Goal: Task Accomplishment & Management: Use online tool/utility

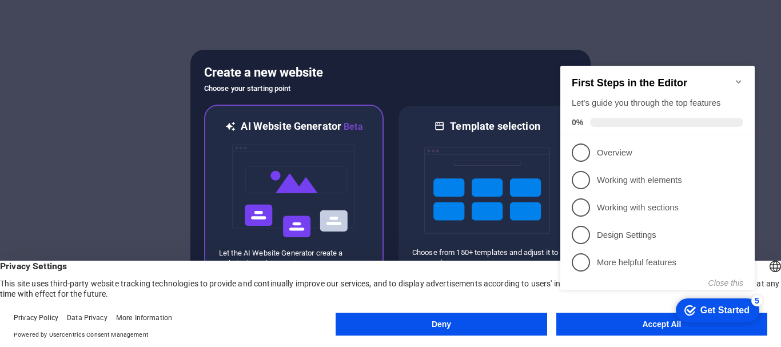
click at [341, 184] on img at bounding box center [294, 191] width 126 height 114
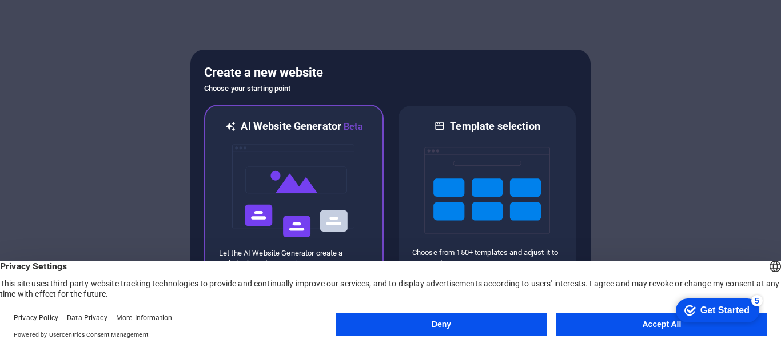
click at [341, 184] on img at bounding box center [294, 191] width 126 height 114
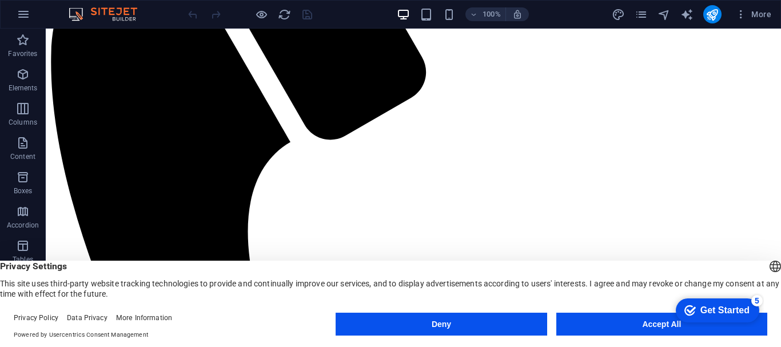
scroll to position [1, 0]
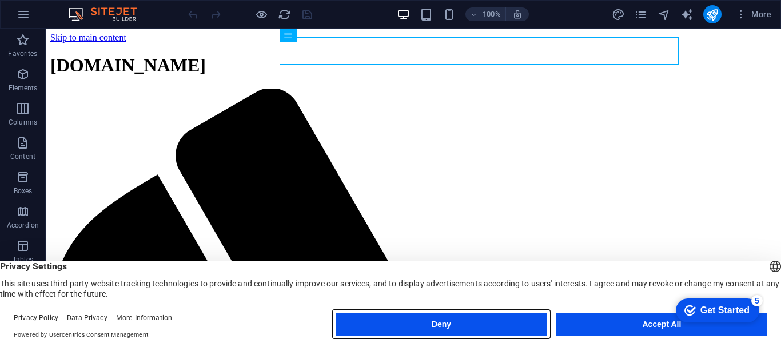
click at [0, 0] on button "Deny" at bounding box center [0, 0] width 0 height 0
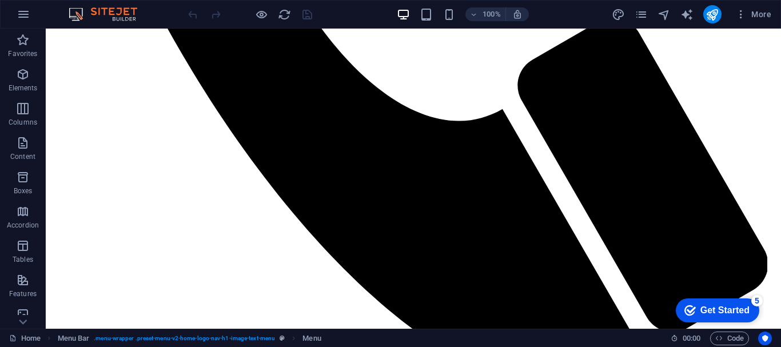
scroll to position [667, 0]
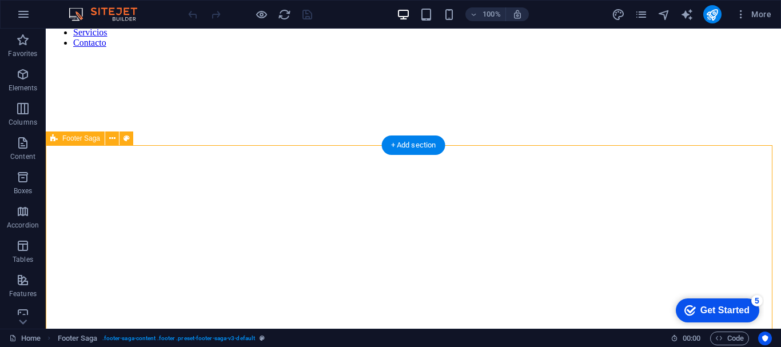
scroll to position [1045, 0]
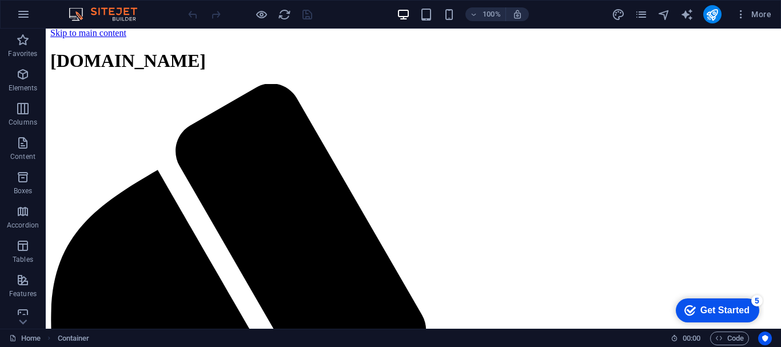
scroll to position [0, 0]
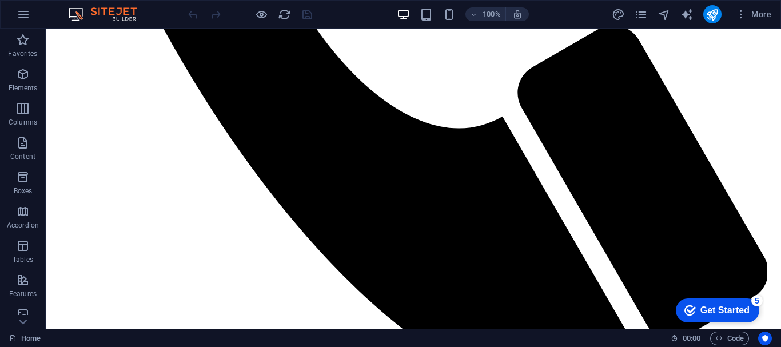
scroll to position [666, 0]
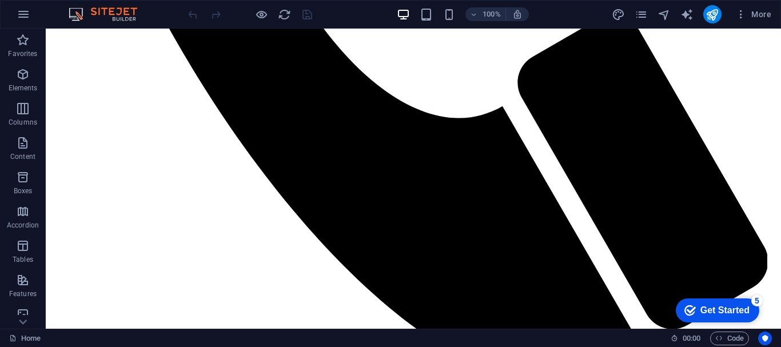
click at [717, 308] on div "Get Started" at bounding box center [724, 310] width 49 height 10
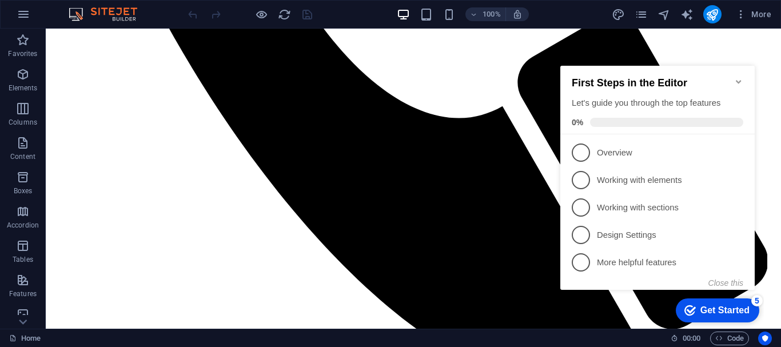
click at [736, 77] on icon "Minimize checklist" at bounding box center [738, 81] width 9 height 9
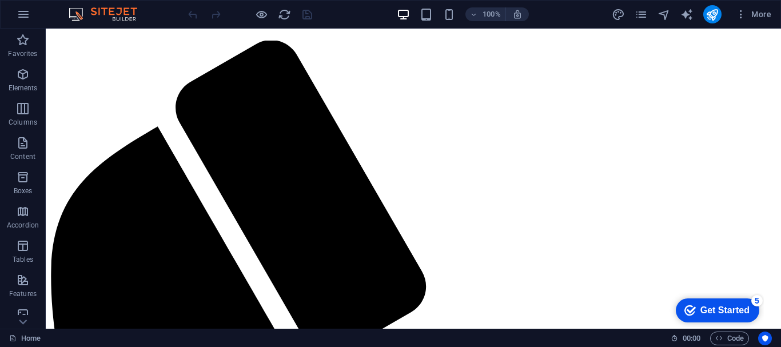
scroll to position [0, 0]
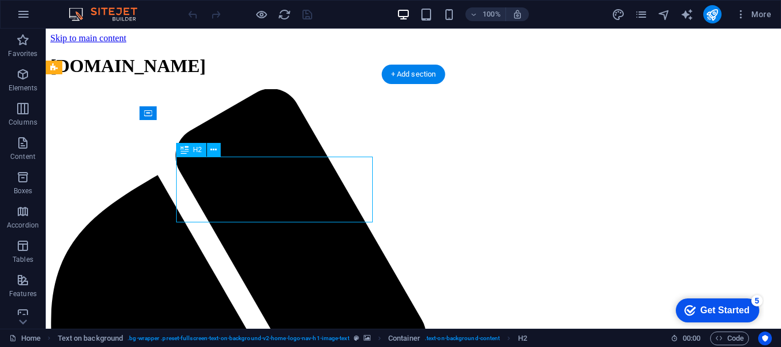
click at [213, 152] on icon at bounding box center [213, 150] width 6 height 12
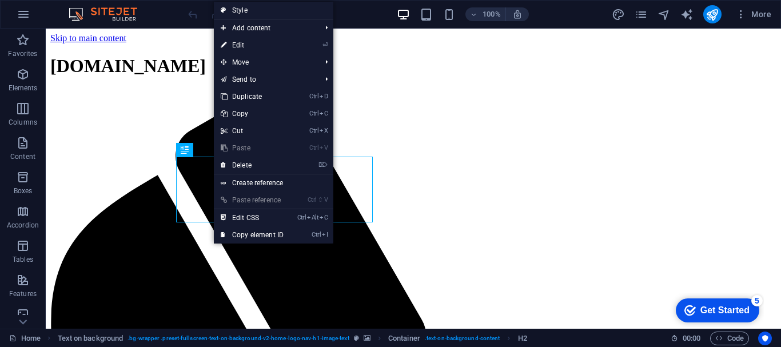
click at [246, 42] on link "⏎ Edit" at bounding box center [252, 45] width 77 height 17
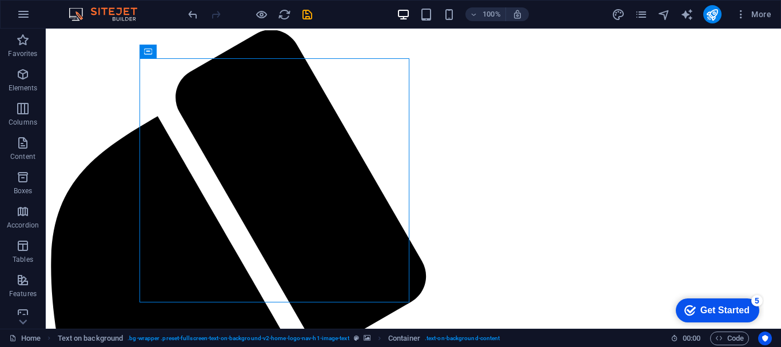
scroll to position [62, 0]
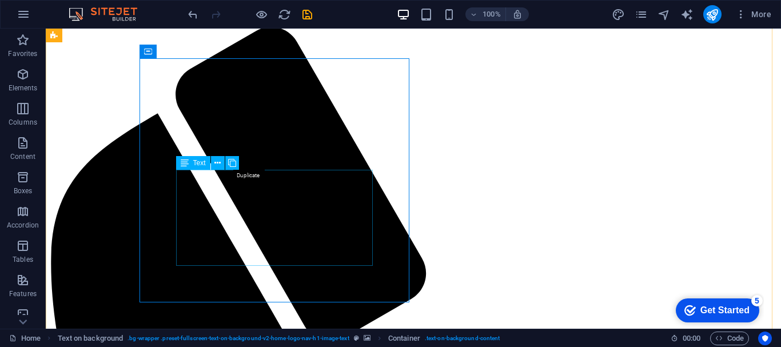
click at [231, 163] on icon at bounding box center [232, 163] width 8 height 12
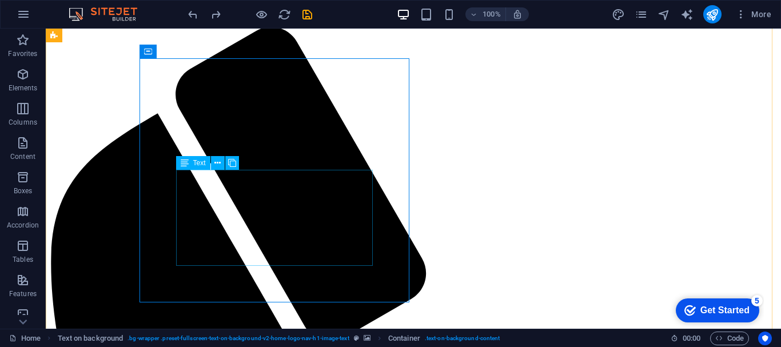
click at [182, 166] on icon at bounding box center [185, 163] width 8 height 14
click at [221, 164] on icon at bounding box center [217, 163] width 6 height 12
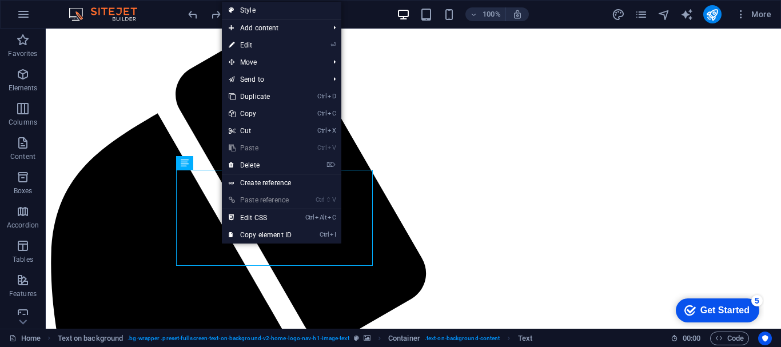
click at [257, 48] on link "⏎ Edit" at bounding box center [260, 45] width 77 height 17
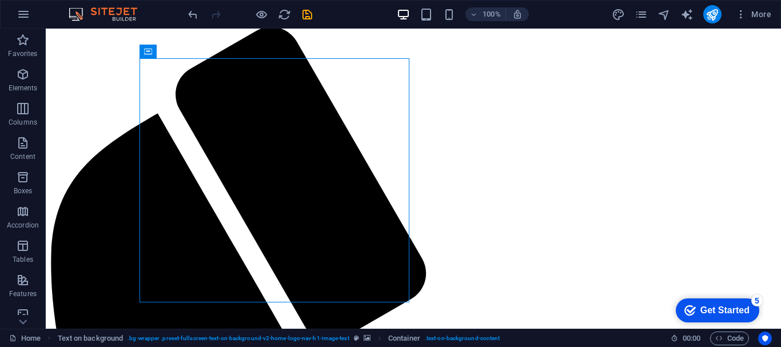
click at [700, 305] on div "Get Started" at bounding box center [724, 310] width 49 height 10
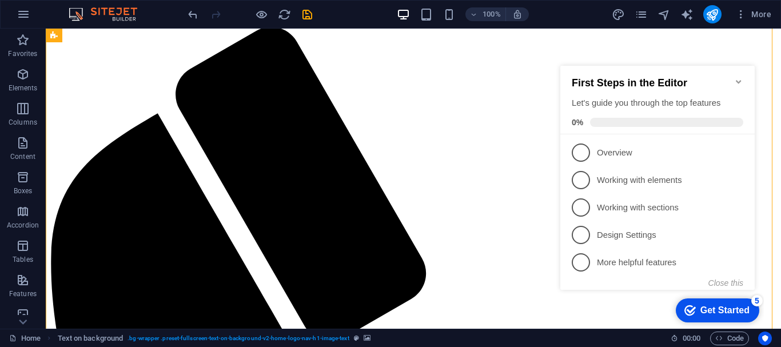
click at [584, 146] on span "1" at bounding box center [581, 153] width 18 height 18
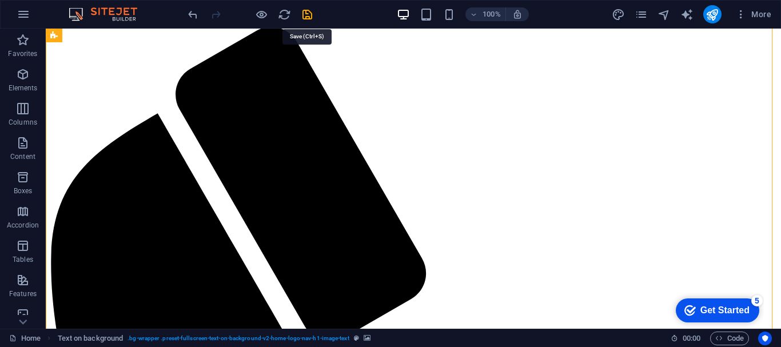
click at [309, 17] on icon "save" at bounding box center [307, 14] width 13 height 13
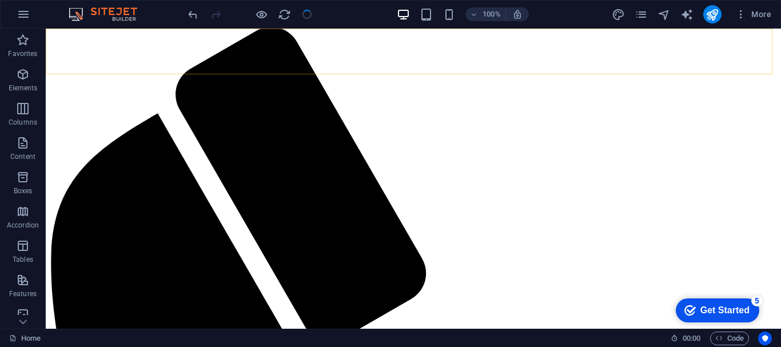
click at [31, 87] on p "Elements" at bounding box center [23, 87] width 29 height 9
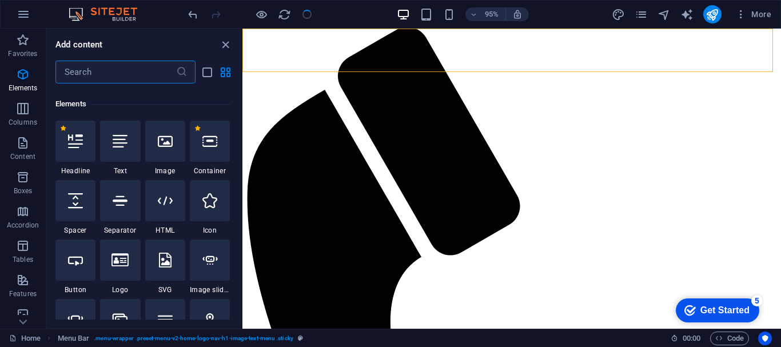
scroll to position [122, 0]
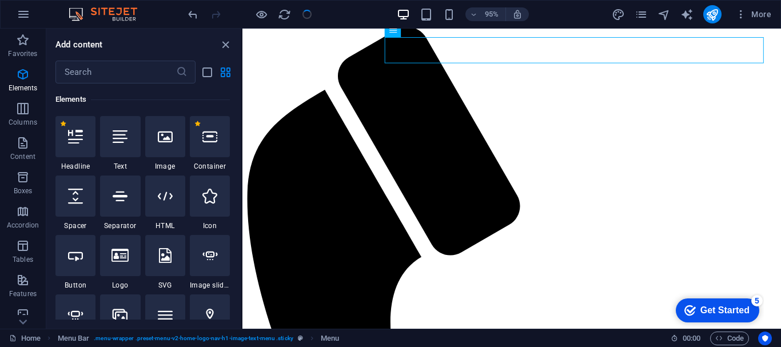
click at [30, 114] on icon "button" at bounding box center [23, 109] width 14 height 14
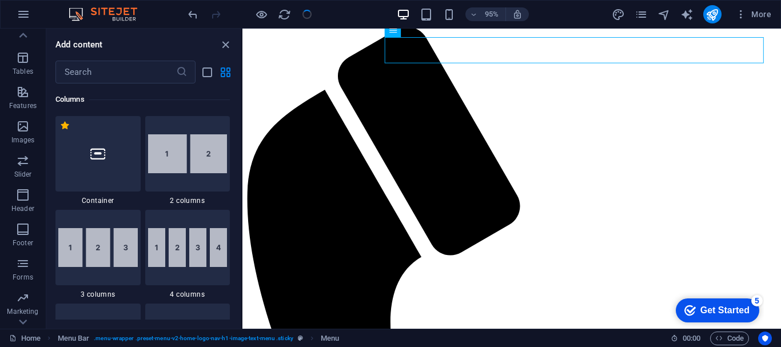
scroll to position [214, 0]
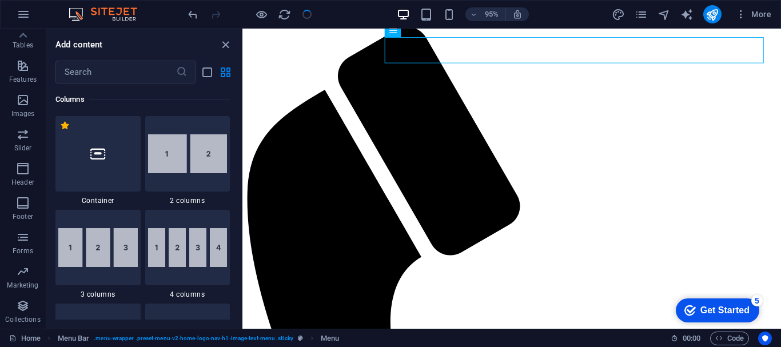
click at [226, 45] on icon "close panel" at bounding box center [225, 44] width 13 height 13
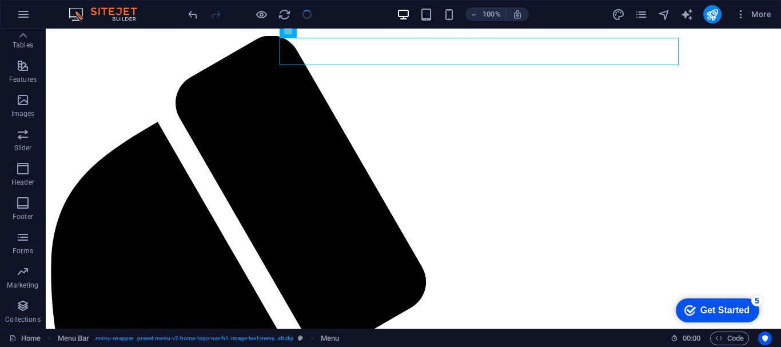
scroll to position [0, 0]
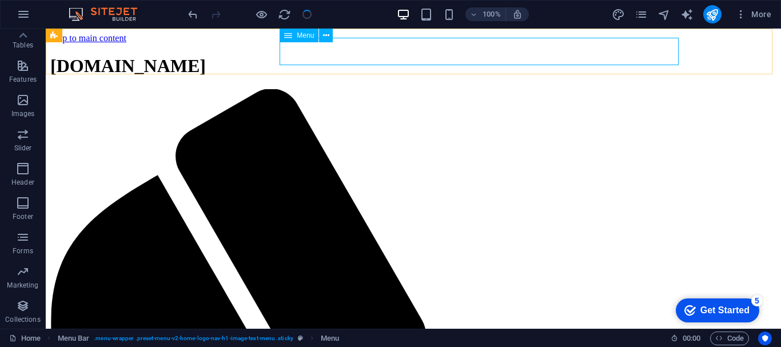
click at [326, 35] on icon at bounding box center [326, 36] width 6 height 12
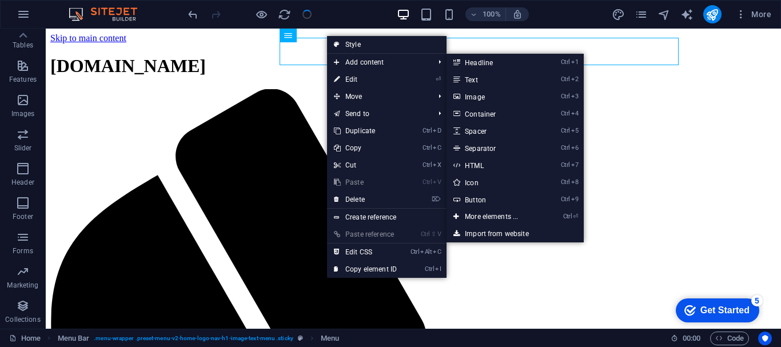
click at [345, 59] on span "Add content" at bounding box center [378, 62] width 102 height 17
click at [485, 198] on link "Ctrl 9 Button" at bounding box center [494, 199] width 94 height 17
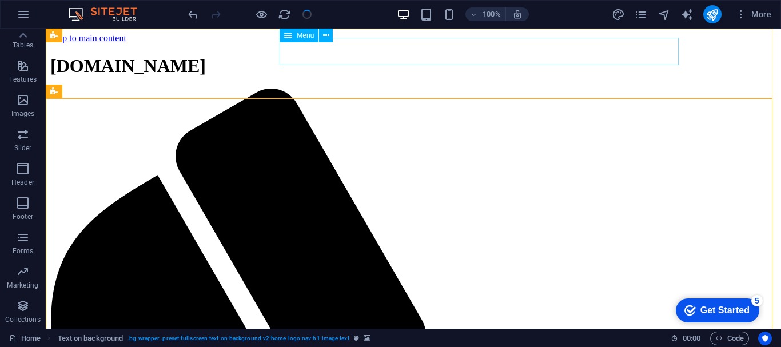
click at [310, 38] on span "Menu" at bounding box center [305, 35] width 17 height 7
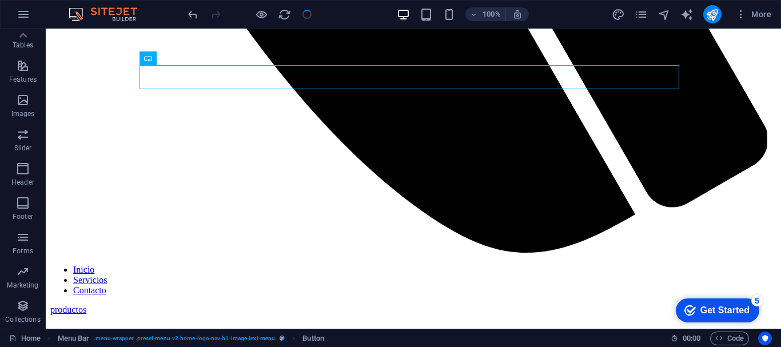
scroll to position [1051, 0]
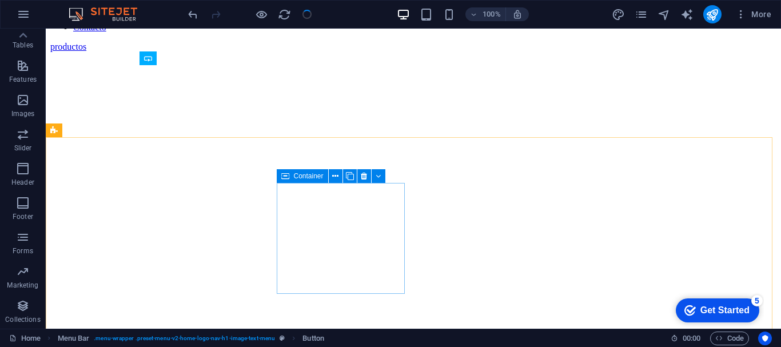
click at [322, 179] on span "Container" at bounding box center [309, 176] width 30 height 7
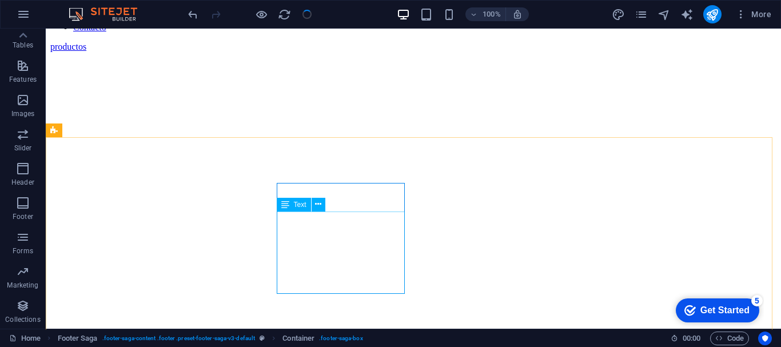
click at [299, 208] on span "Text" at bounding box center [300, 204] width 13 height 7
click at [301, 205] on span "Text" at bounding box center [300, 204] width 13 height 7
click at [281, 206] on icon at bounding box center [285, 205] width 8 height 14
drag, startPoint x: 281, startPoint y: 206, endPoint x: 317, endPoint y: 208, distance: 36.1
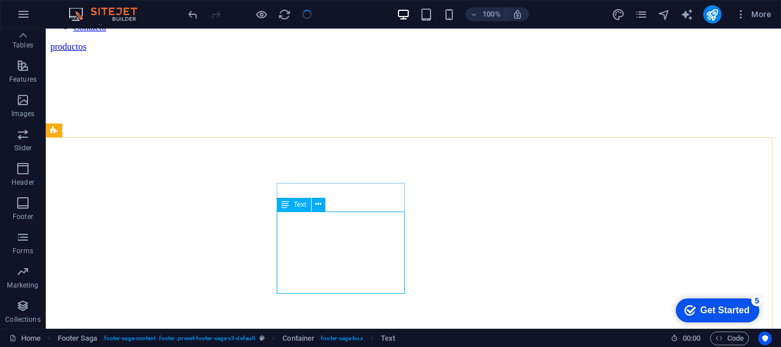
click at [317, 208] on div "Text" at bounding box center [305, 205] width 56 height 14
click at [317, 208] on icon at bounding box center [318, 204] width 6 height 12
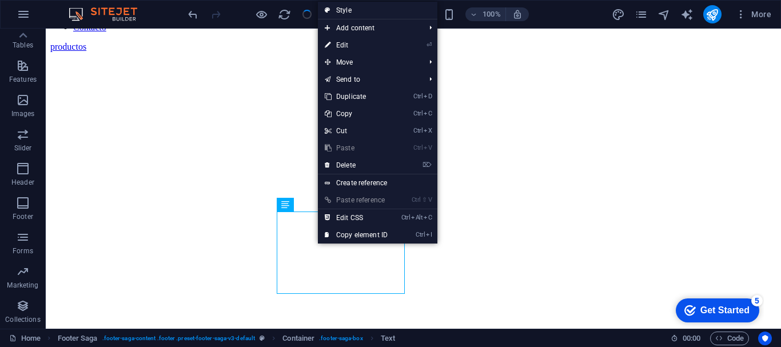
click at [343, 43] on link "⏎ Edit" at bounding box center [356, 45] width 77 height 17
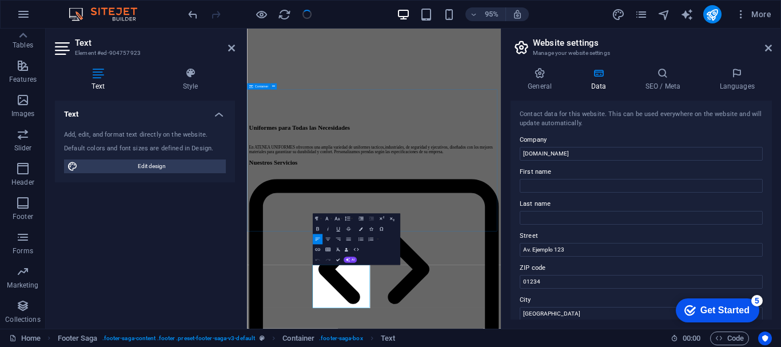
scroll to position [708, 0]
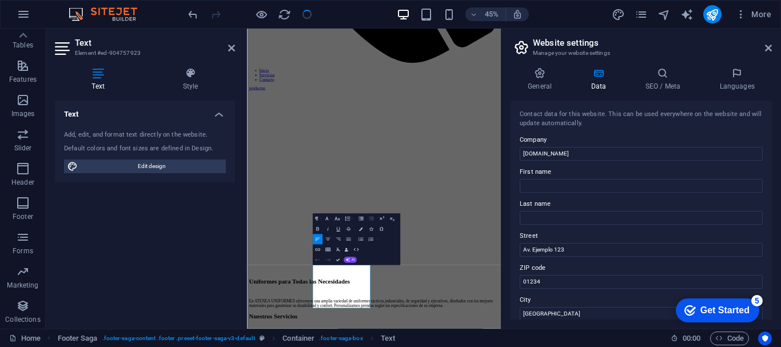
click at [156, 240] on div "Text Add, edit, and format text directly on the website. Default colors and fon…" at bounding box center [145, 210] width 180 height 219
click at [391, 218] on icon "button" at bounding box center [392, 218] width 5 height 3
